Goal: Find specific page/section: Find specific page/section

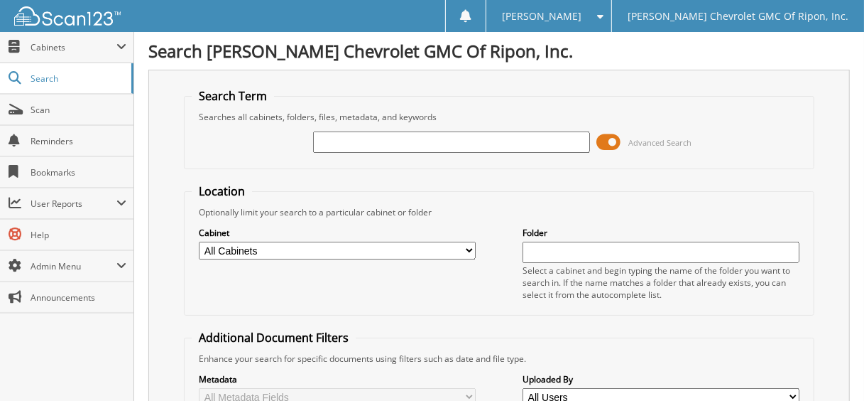
click at [416, 148] on input "text" at bounding box center [451, 141] width 276 height 21
type input "112055"
click at [615, 138] on span at bounding box center [609, 141] width 24 height 21
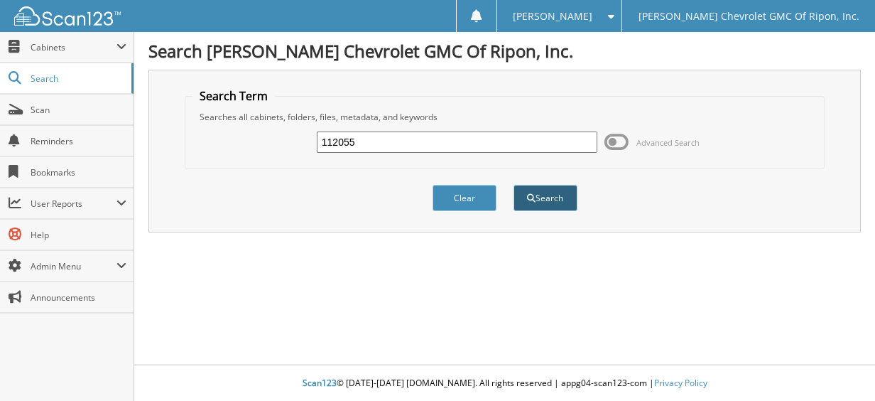
click at [567, 195] on button "Search" at bounding box center [546, 198] width 64 height 26
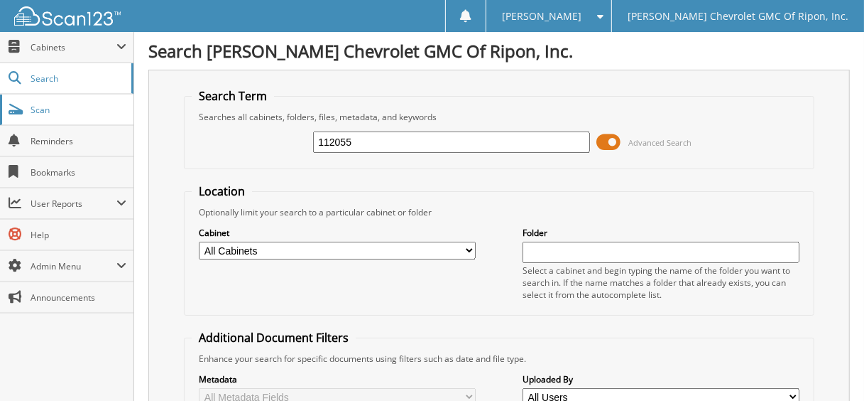
click at [80, 114] on link "Scan" at bounding box center [67, 109] width 134 height 31
